Goal: Information Seeking & Learning: Learn about a topic

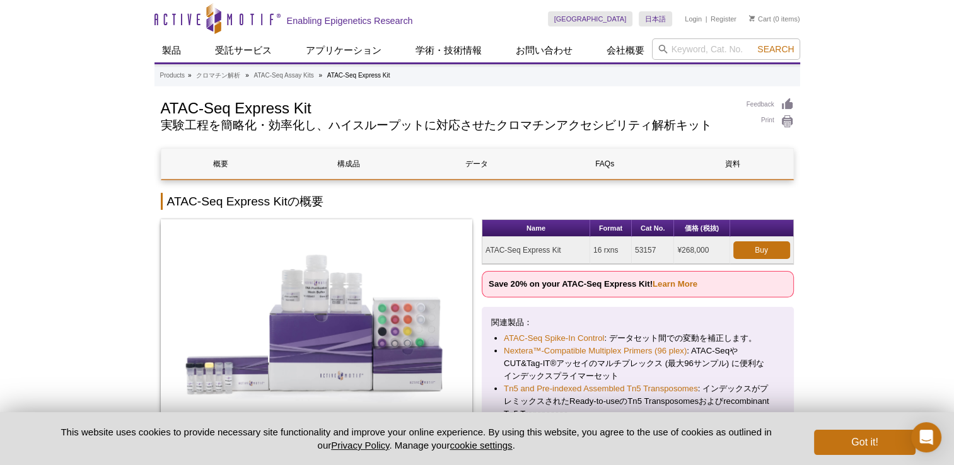
drag, startPoint x: 658, startPoint y: 251, endPoint x: 630, endPoint y: 250, distance: 27.8
click at [630, 250] on tr "ATAC-Seq Express Kit 16 rxns 53157 ¥268,000 Buy" at bounding box center [637, 250] width 311 height 27
copy tr "53157"
drag, startPoint x: 486, startPoint y: 252, endPoint x: 575, endPoint y: 251, distance: 88.9
click at [575, 251] on td "ATAC-Seq Express Kit" at bounding box center [536, 250] width 108 height 27
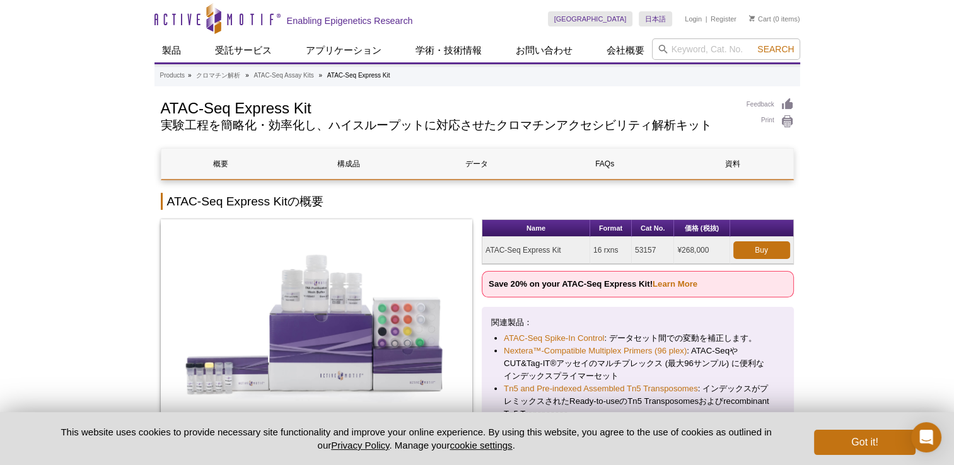
copy td "ATAC-Seq Express Kit"
drag, startPoint x: 595, startPoint y: 251, endPoint x: 620, endPoint y: 251, distance: 24.6
click at [620, 251] on td "16 rxns" at bounding box center [611, 250] width 42 height 27
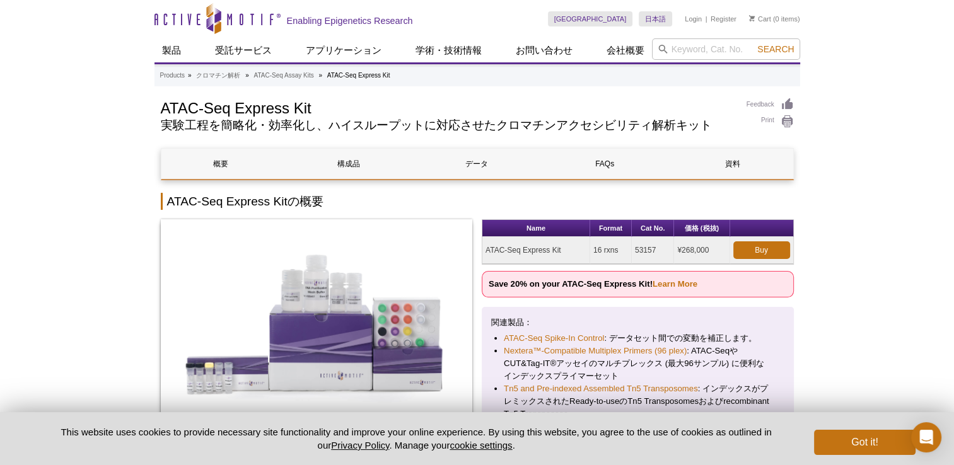
drag, startPoint x: 619, startPoint y: 248, endPoint x: 591, endPoint y: 248, distance: 27.7
click at [591, 248] on td "16 rxns" at bounding box center [611, 250] width 42 height 27
copy td "16 rxns"
drag, startPoint x: 699, startPoint y: 252, endPoint x: 682, endPoint y: 253, distance: 17.1
click at [682, 253] on td "¥268,000" at bounding box center [701, 250] width 55 height 27
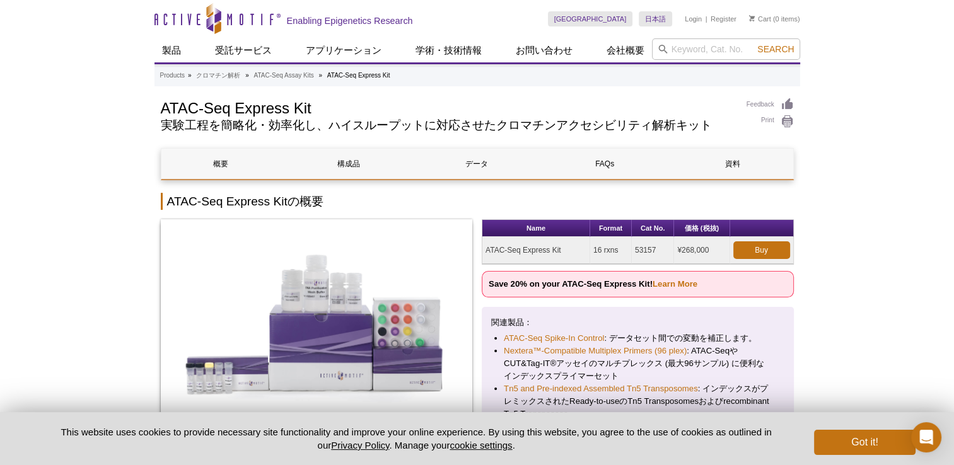
copy td "268,000"
